Goal: Information Seeking & Learning: Learn about a topic

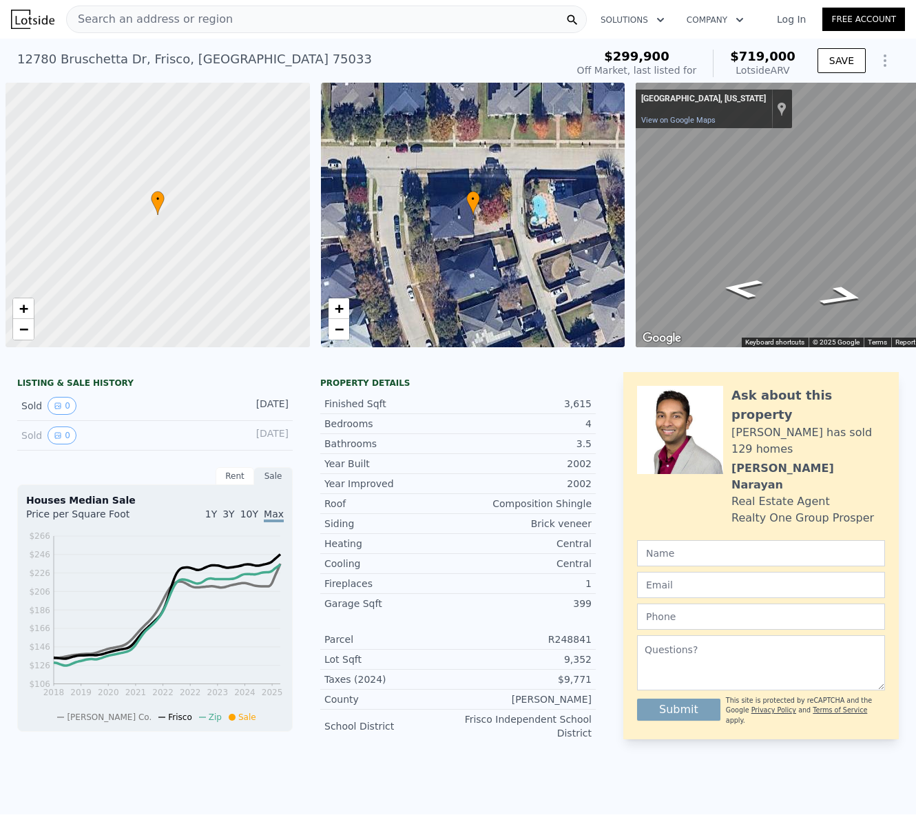
scroll to position [0, 6]
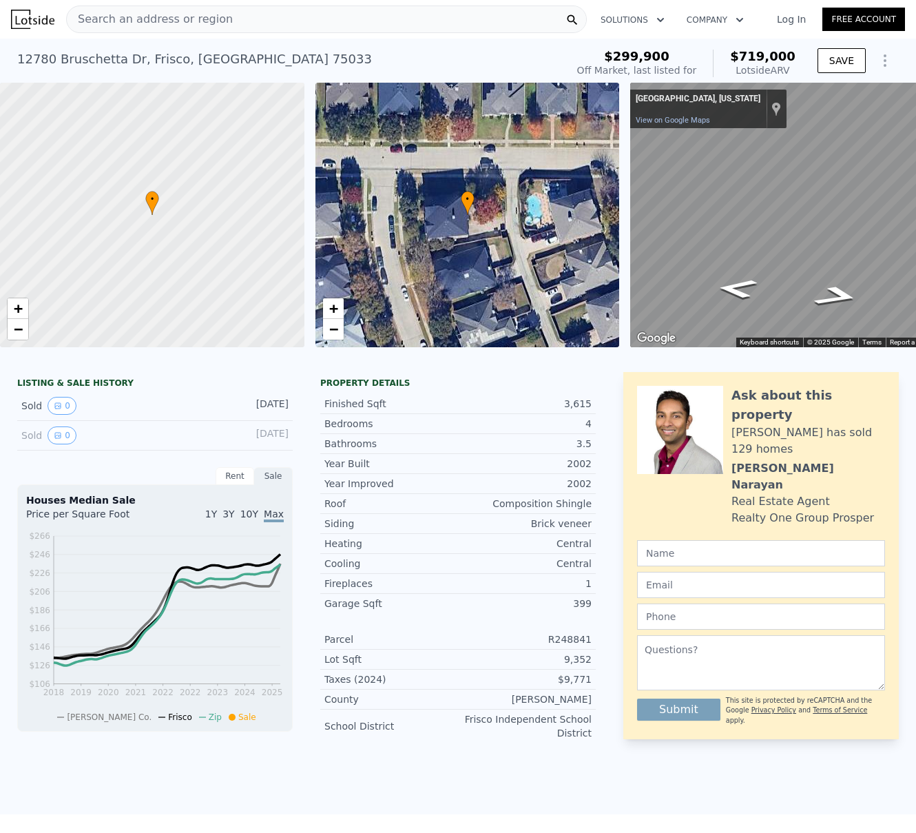
click at [241, 24] on div "Search an address or region" at bounding box center [326, 20] width 521 height 28
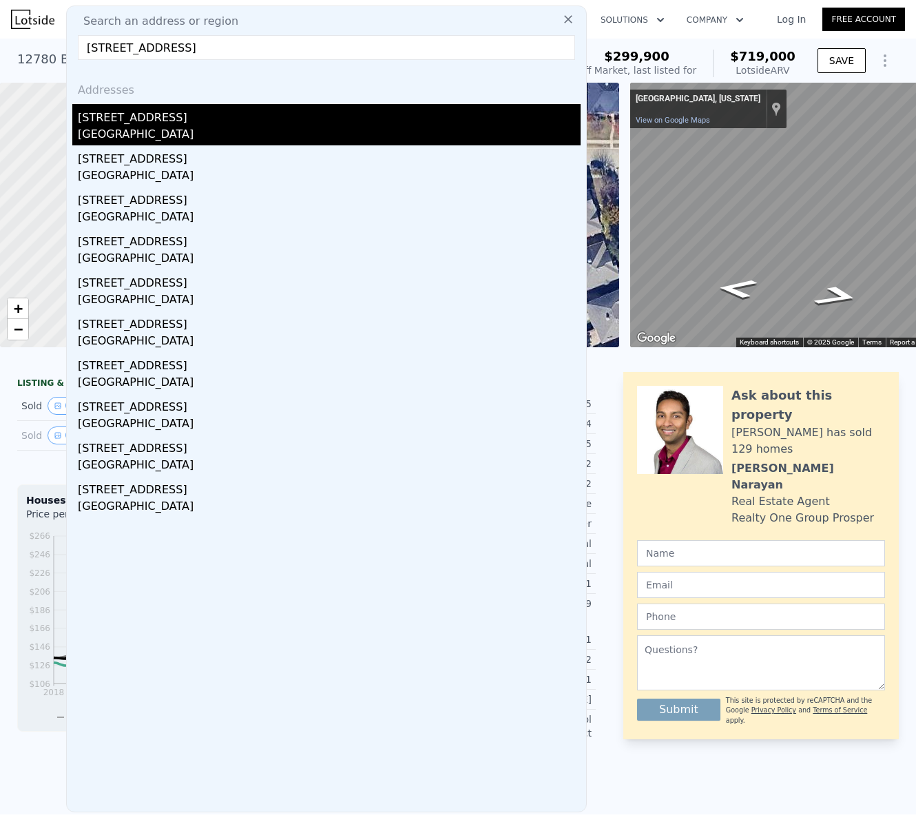
type input "[STREET_ADDRESS]"
click at [145, 124] on div "[STREET_ADDRESS]" at bounding box center [329, 115] width 503 height 22
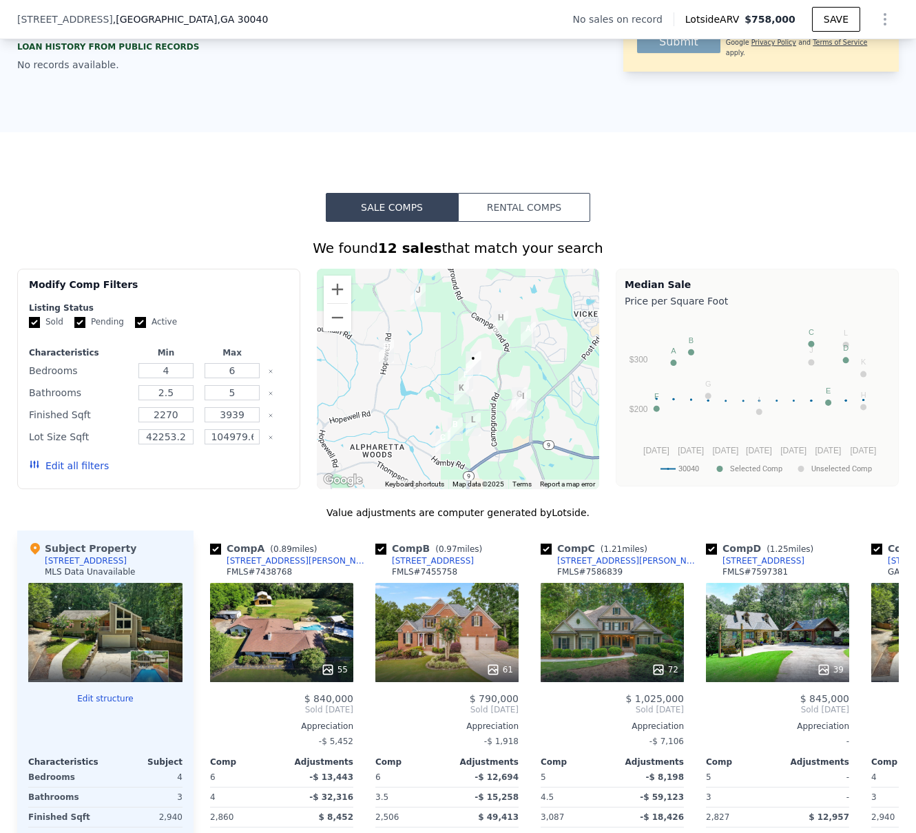
scroll to position [822, 0]
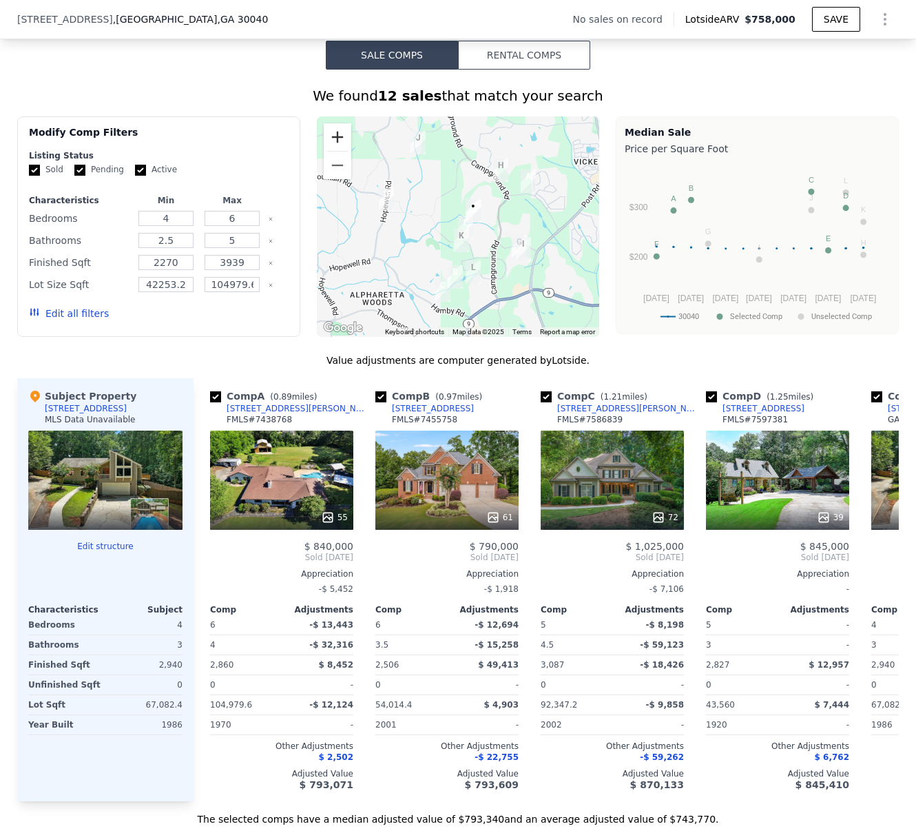
click at [332, 137] on button "Zoom in" at bounding box center [338, 137] width 28 height 28
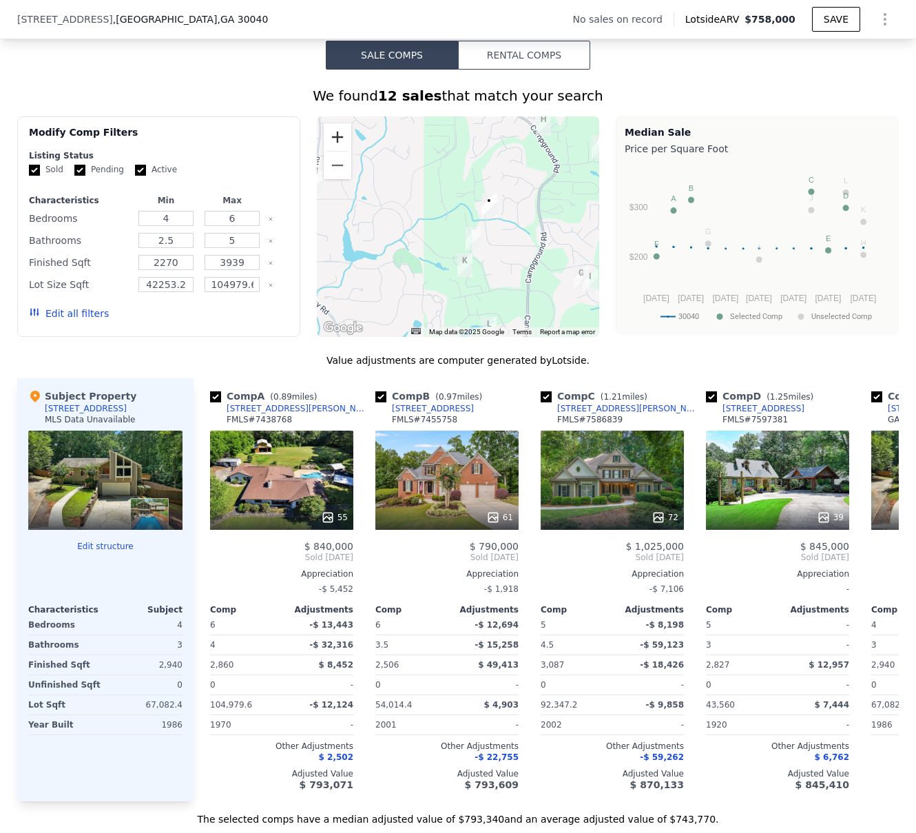
click at [332, 137] on button "Zoom in" at bounding box center [338, 137] width 28 height 28
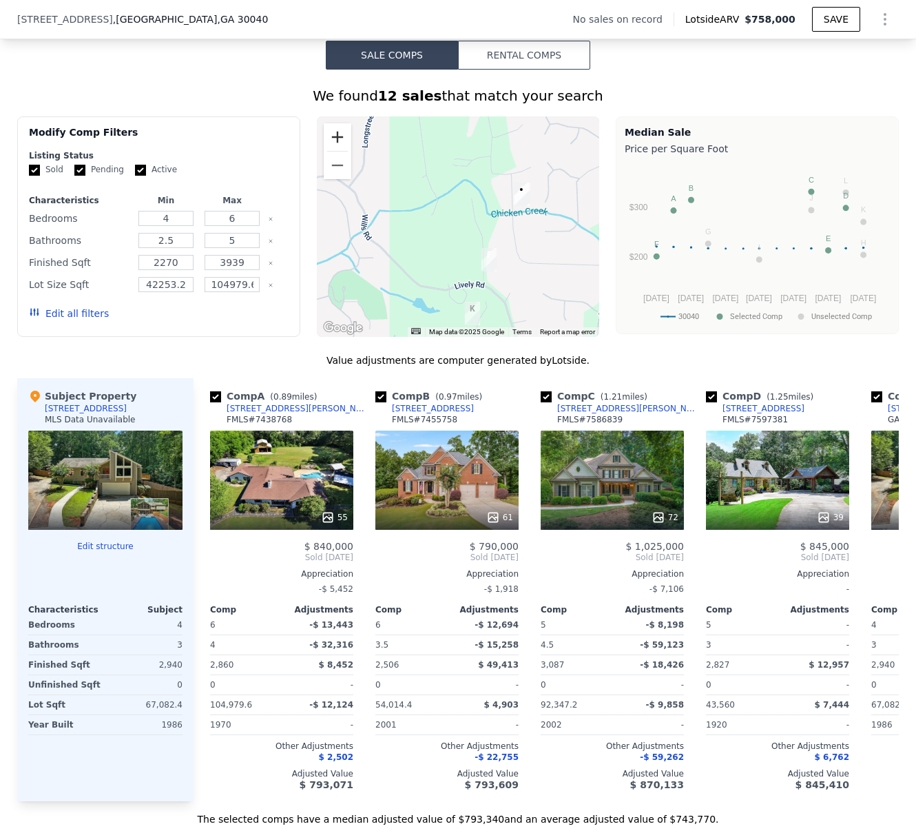
click at [332, 137] on button "Zoom in" at bounding box center [338, 137] width 28 height 28
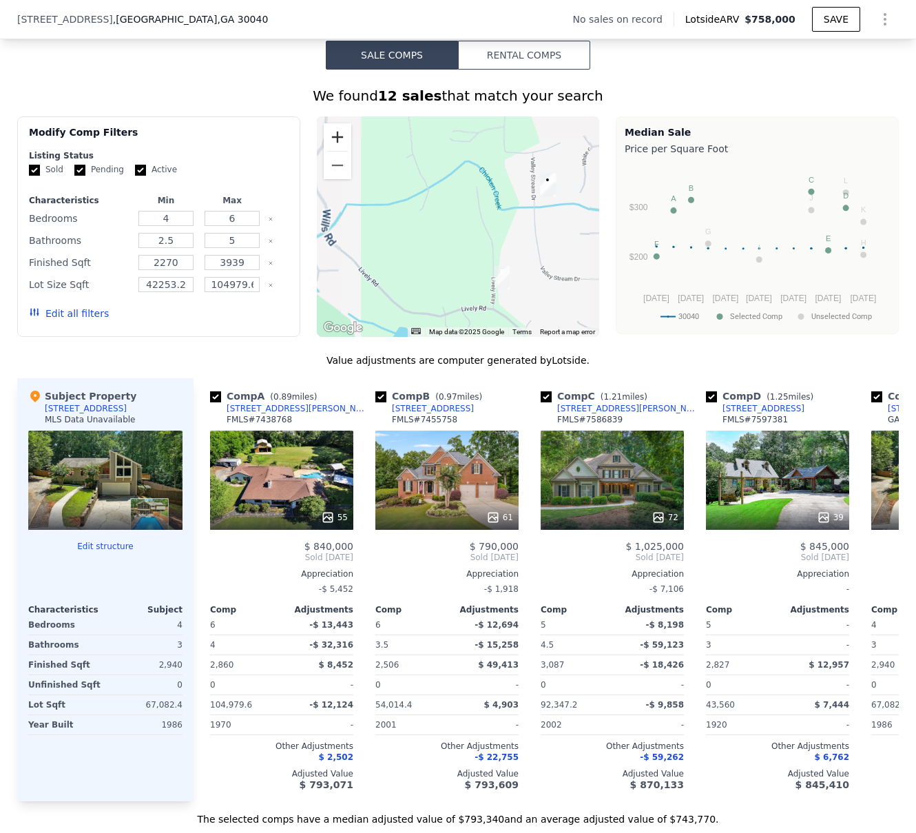
click at [332, 137] on button "Zoom in" at bounding box center [338, 137] width 28 height 28
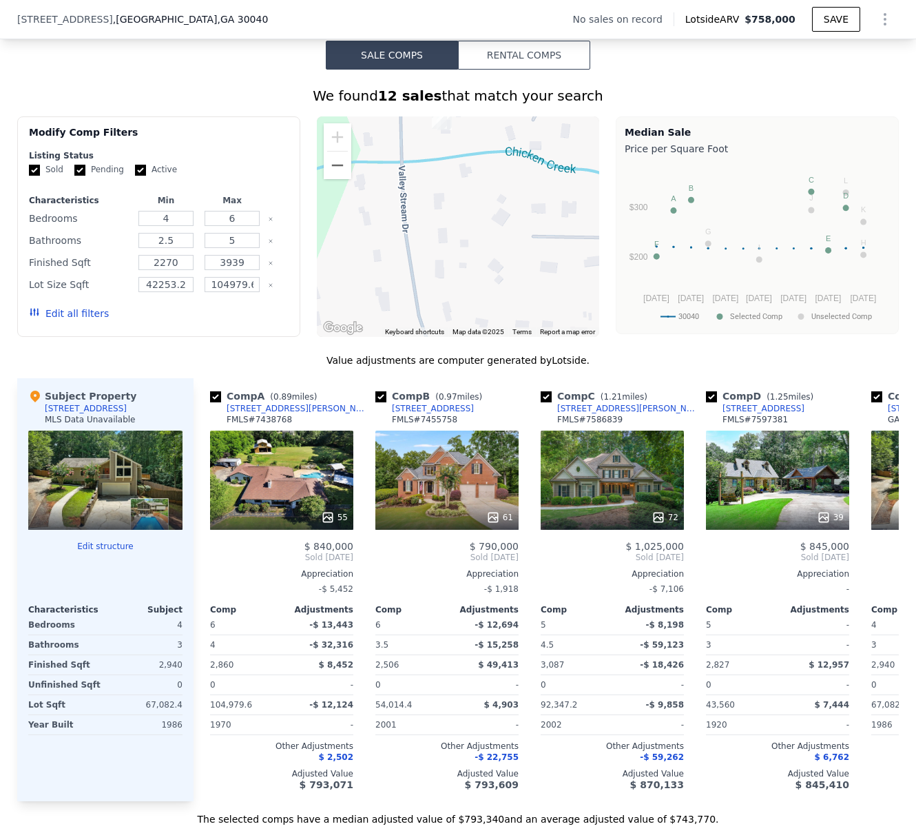
drag, startPoint x: 521, startPoint y: 227, endPoint x: 244, endPoint y: 215, distance: 276.4
click at [245, 216] on div "Modify Comp Filters Listing Status Sold Pending Active Characteristics Min Max …" at bounding box center [458, 226] width 882 height 220
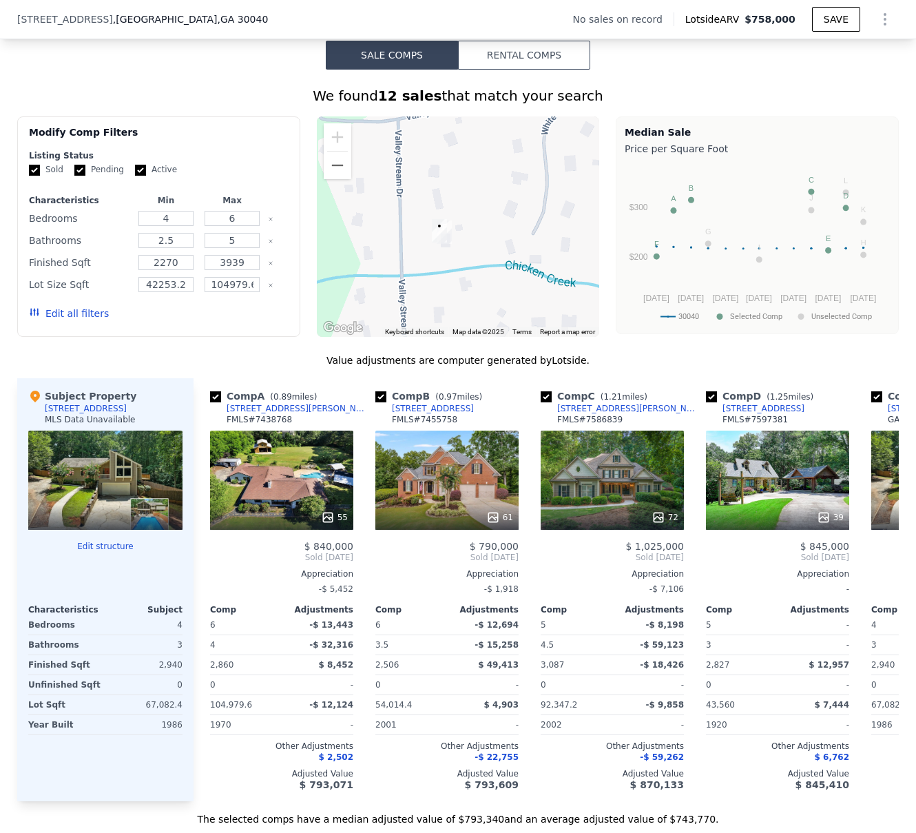
drag, startPoint x: 375, startPoint y: 240, endPoint x: 375, endPoint y: 360, distance: 120.5
click at [375, 360] on div "We found 12 sales that match your search Filters Map Prices Modify Comp Filters…" at bounding box center [458, 456] width 882 height 740
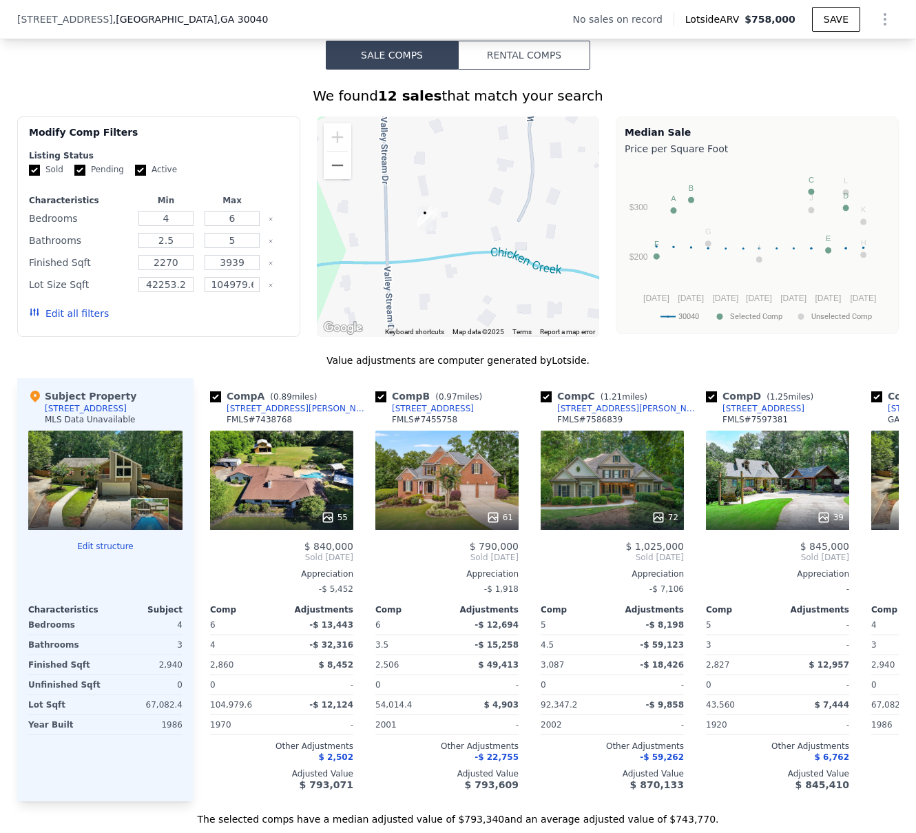
drag, startPoint x: 477, startPoint y: 237, endPoint x: 461, endPoint y: 223, distance: 20.5
click at [461, 223] on div at bounding box center [458, 226] width 283 height 220
click at [429, 228] on img "6302 Valley Stream Drive" at bounding box center [431, 216] width 15 height 23
click at [351, 146] on div at bounding box center [458, 226] width 283 height 220
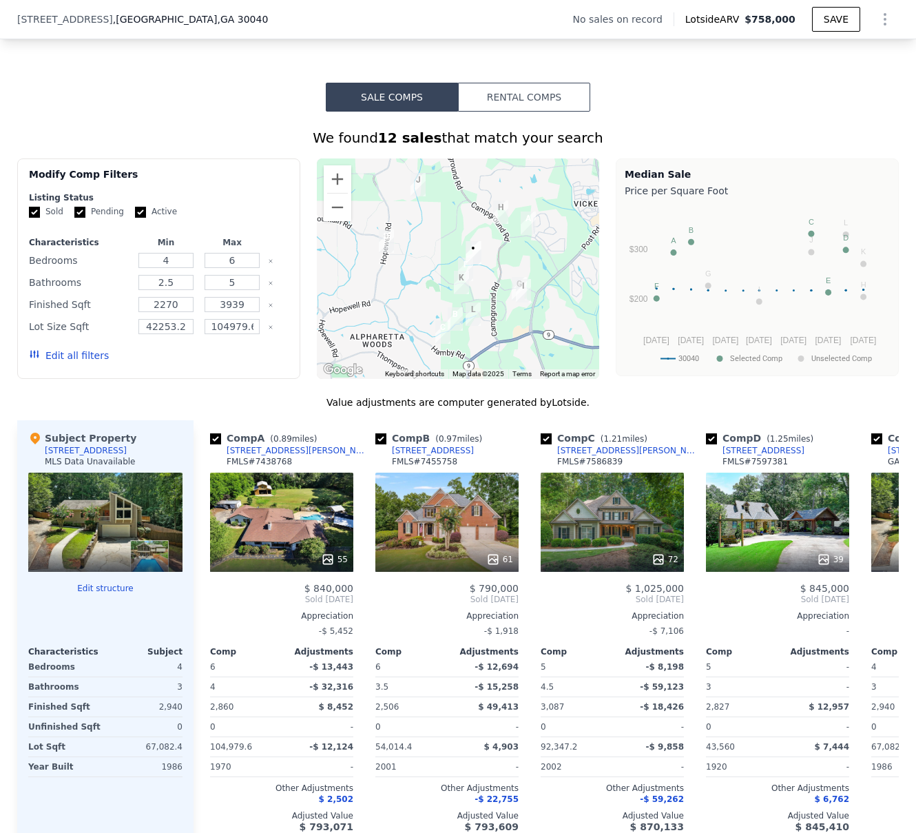
scroll to position [779, 0]
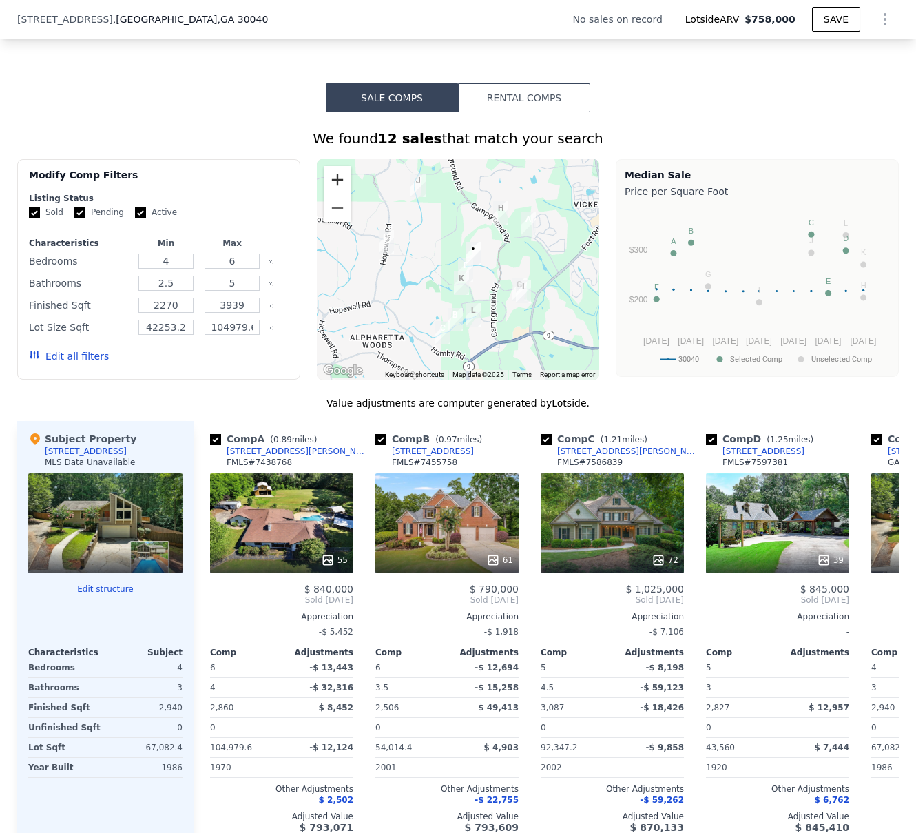
click at [331, 180] on button "Zoom in" at bounding box center [338, 180] width 28 height 28
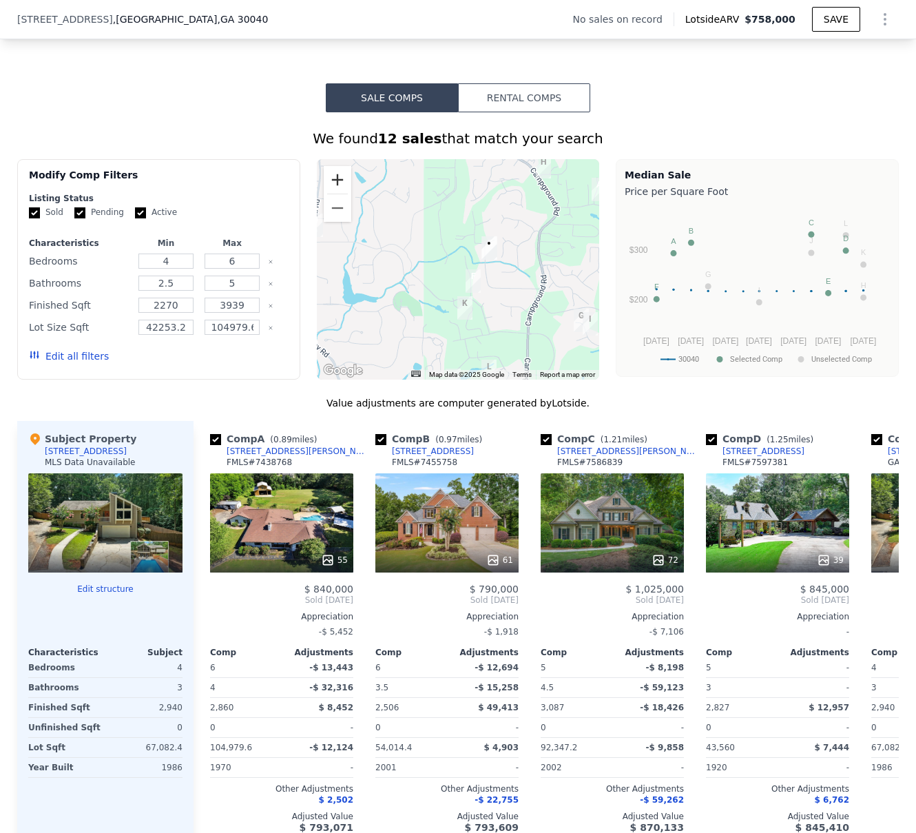
click at [331, 180] on button "Zoom in" at bounding box center [338, 180] width 28 height 28
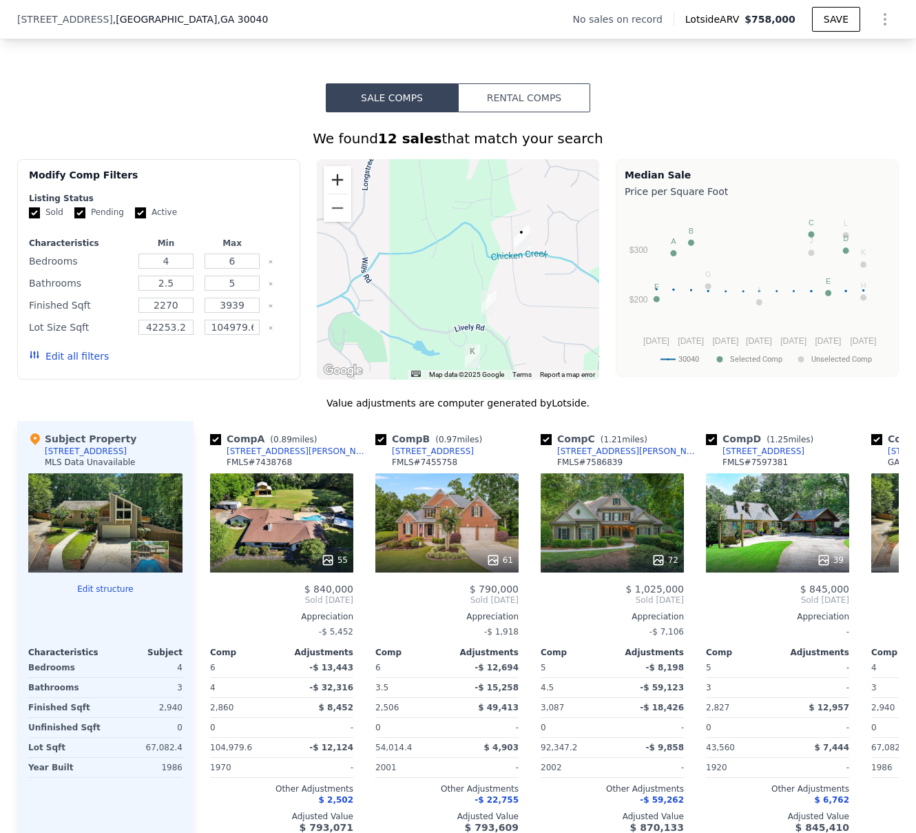
click at [331, 180] on button "Zoom in" at bounding box center [338, 180] width 28 height 28
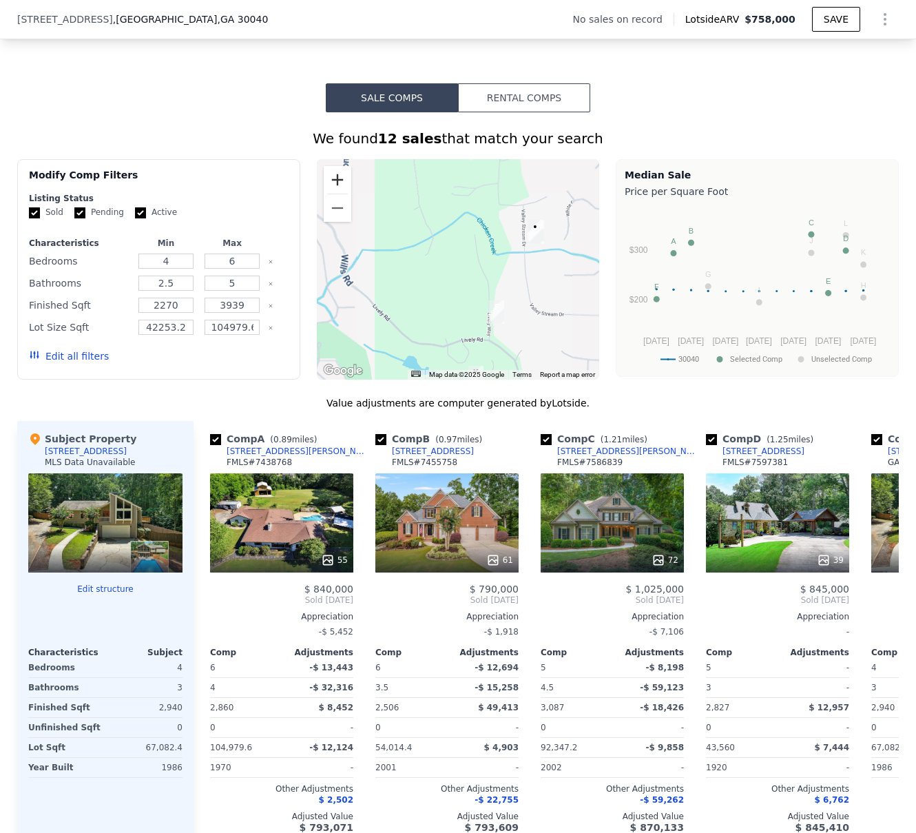
click at [331, 180] on button "Zoom in" at bounding box center [338, 180] width 28 height 28
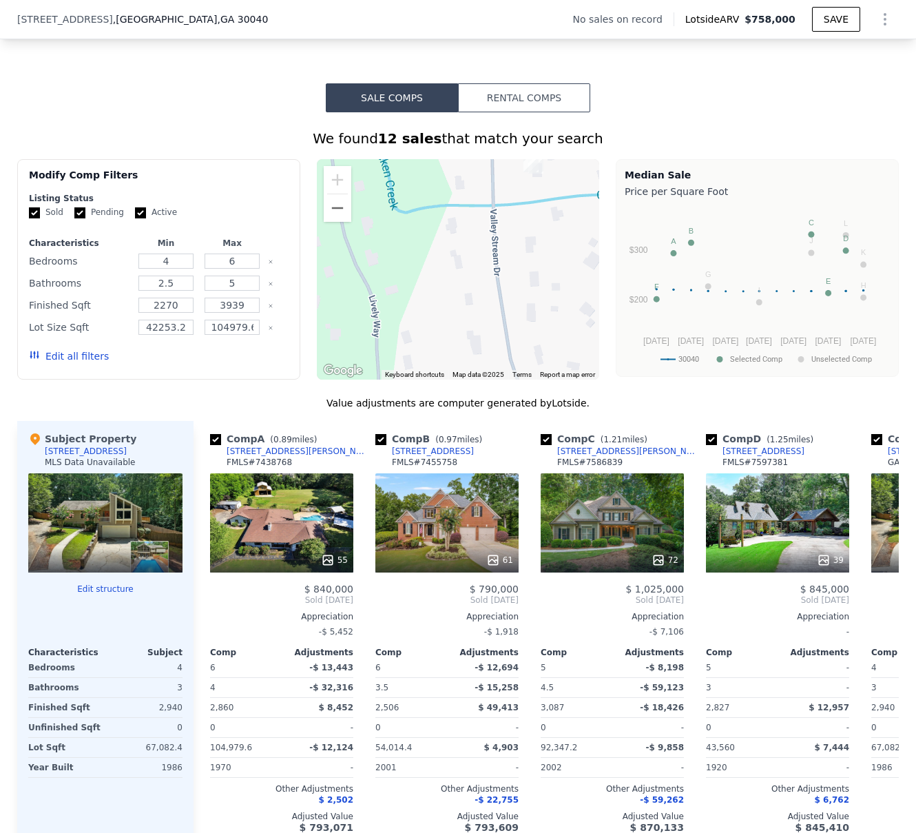
drag, startPoint x: 464, startPoint y: 291, endPoint x: 277, endPoint y: 277, distance: 187.1
click at [279, 278] on div "Modify Comp Filters Listing Status Sold Pending Active Characteristics Min Max …" at bounding box center [458, 269] width 882 height 220
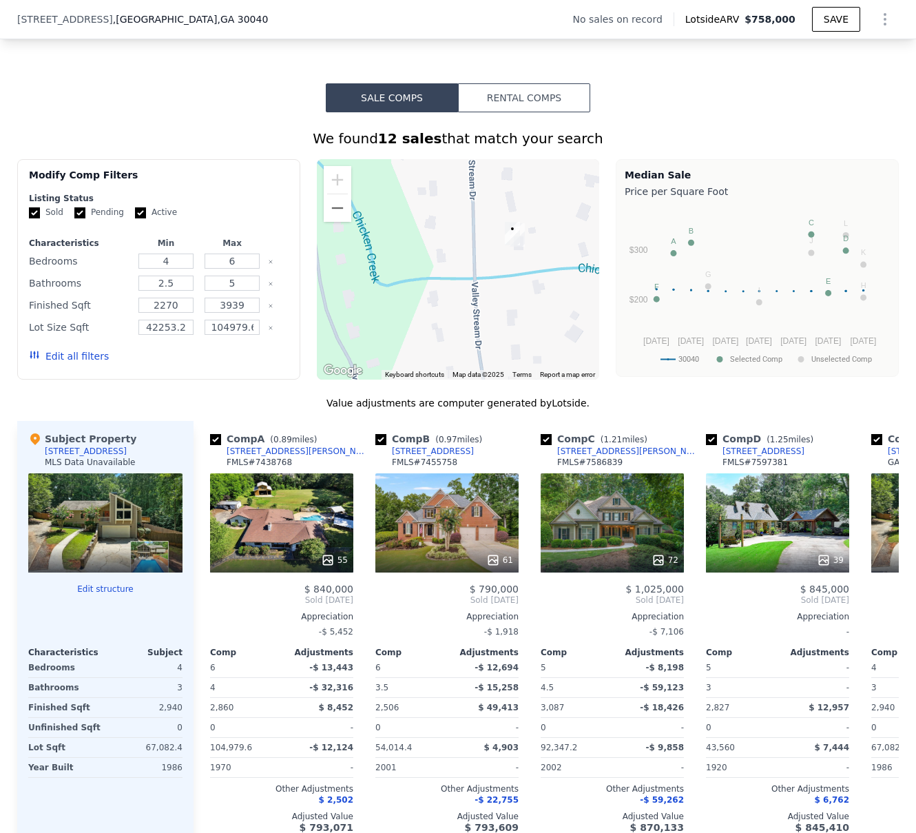
drag, startPoint x: 437, startPoint y: 269, endPoint x: 420, endPoint y: 348, distance: 81.7
click at [420, 348] on div at bounding box center [458, 269] width 283 height 220
click at [510, 249] on img "6302 Valley Stream Drive" at bounding box center [508, 237] width 15 height 23
click at [511, 248] on img "6302 Valley Stream Drive" at bounding box center [513, 238] width 15 height 23
click at [511, 240] on img "6302 Valley Stream Drive" at bounding box center [513, 238] width 15 height 23
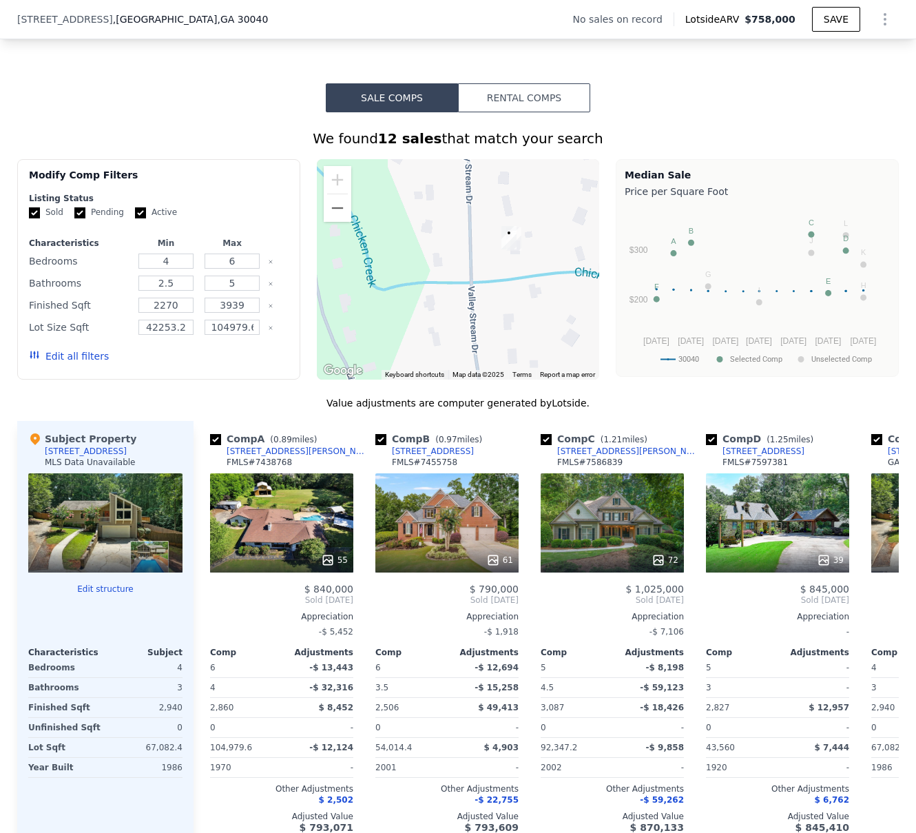
click at [501, 242] on img "6302 Valley Stream Drive" at bounding box center [508, 237] width 15 height 23
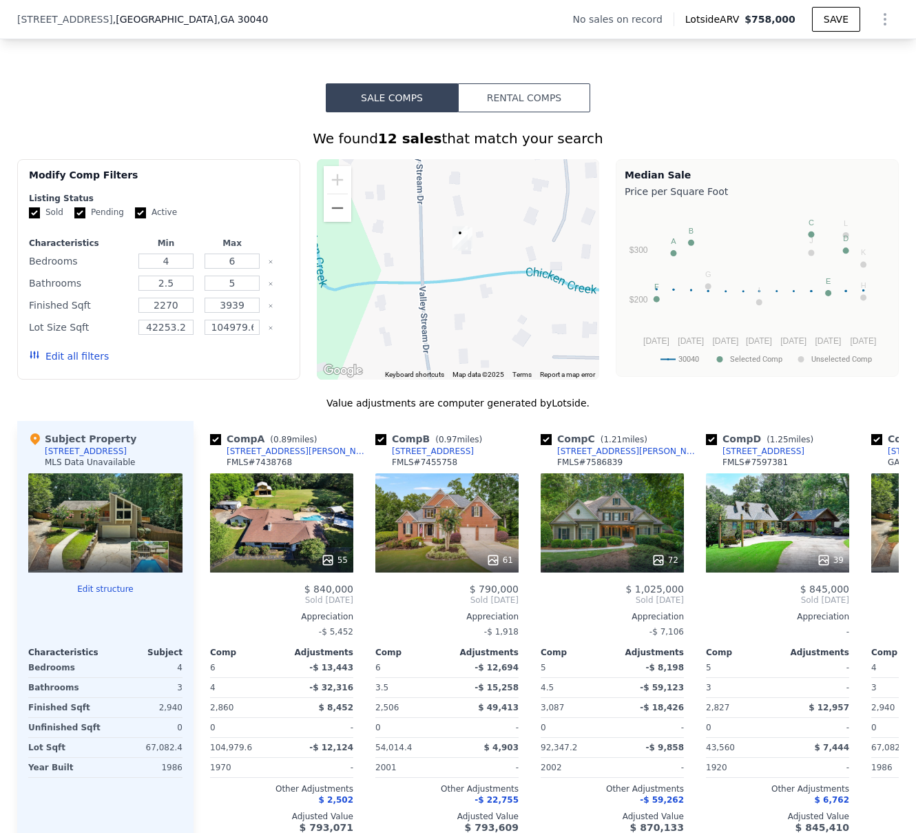
drag, startPoint x: 517, startPoint y: 288, endPoint x: 466, endPoint y: 286, distance: 50.3
click at [466, 287] on div at bounding box center [458, 269] width 283 height 220
click at [464, 250] on img "6302 Valley Stream Drive" at bounding box center [463, 238] width 15 height 23
